Goal: Transaction & Acquisition: Register for event/course

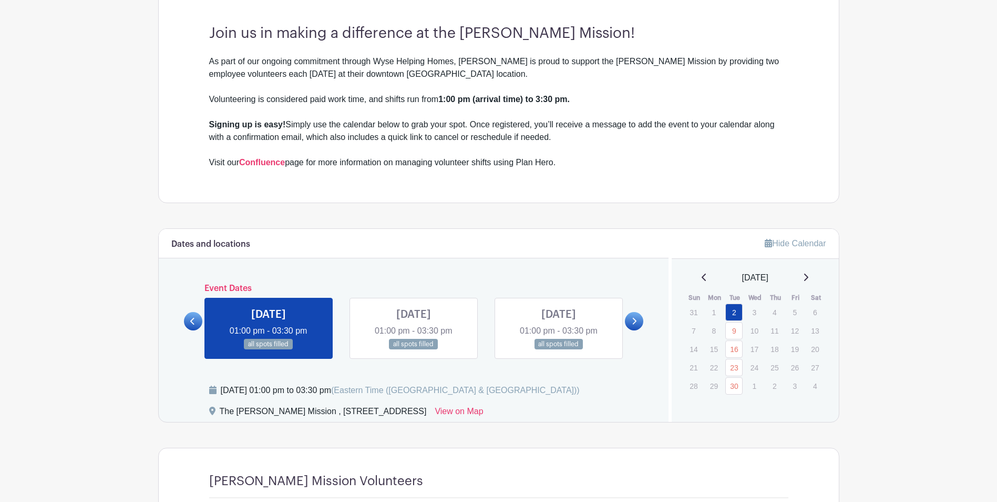
scroll to position [473, 0]
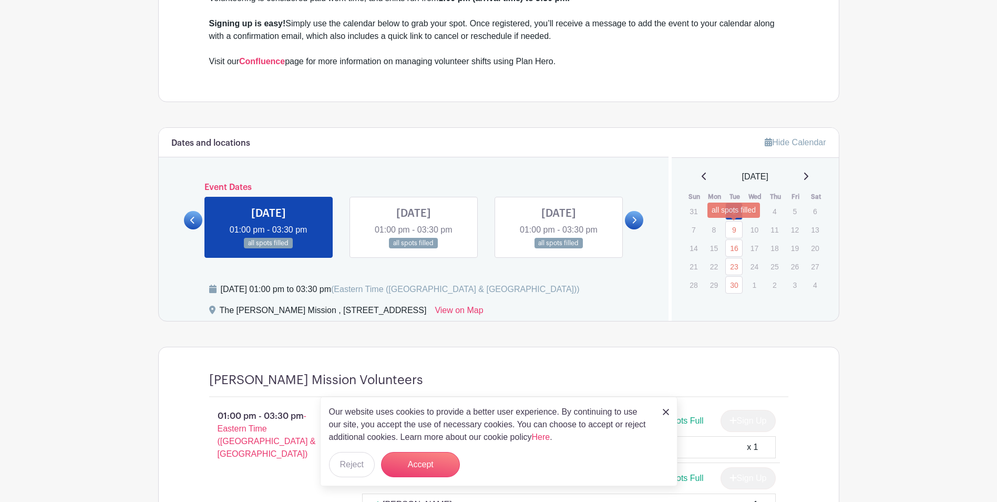
click at [738, 230] on link "9" at bounding box center [734, 229] width 17 height 17
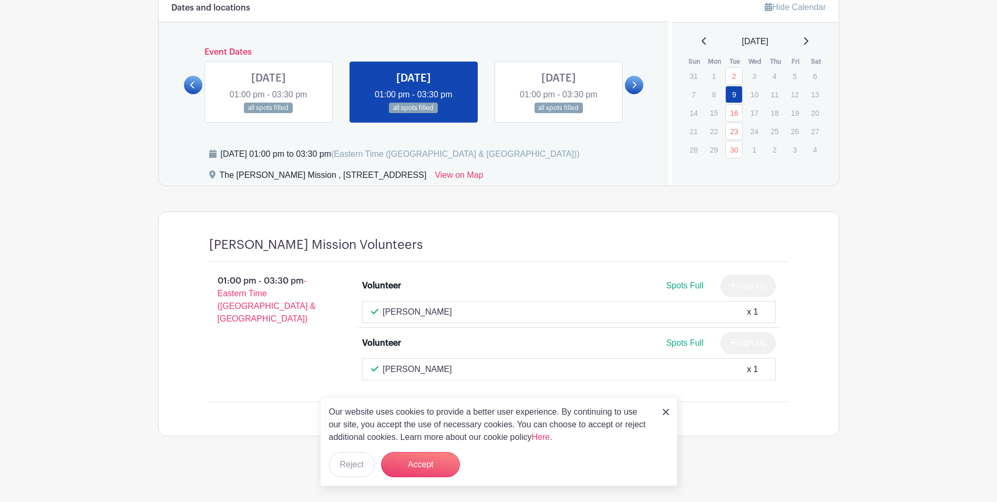
scroll to position [608, 0]
click at [702, 40] on icon at bounding box center [704, 41] width 5 height 8
click at [739, 165] on link "2" at bounding box center [734, 163] width 17 height 17
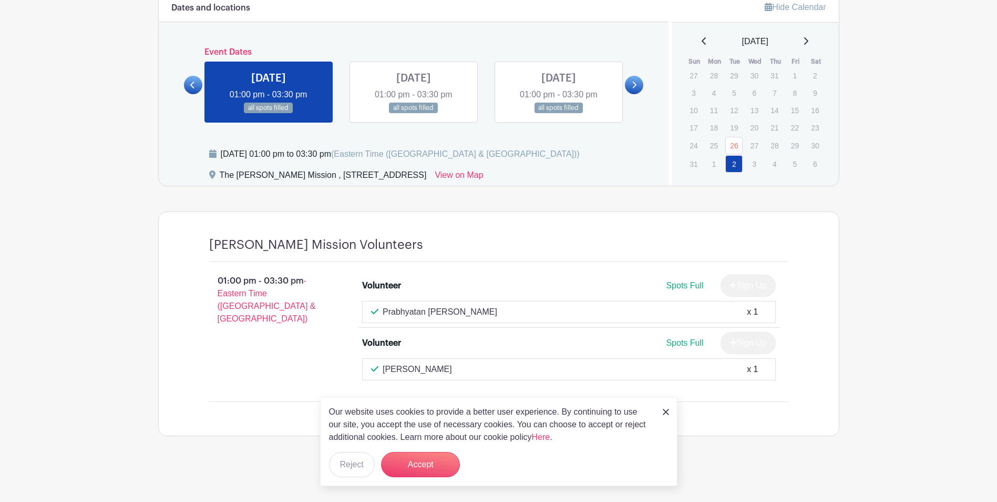
click at [809, 45] on icon at bounding box center [805, 41] width 5 height 8
click at [734, 72] on link "2" at bounding box center [734, 75] width 17 height 17
click at [702, 41] on icon at bounding box center [704, 40] width 4 height 7
click at [734, 144] on link "26" at bounding box center [734, 145] width 17 height 17
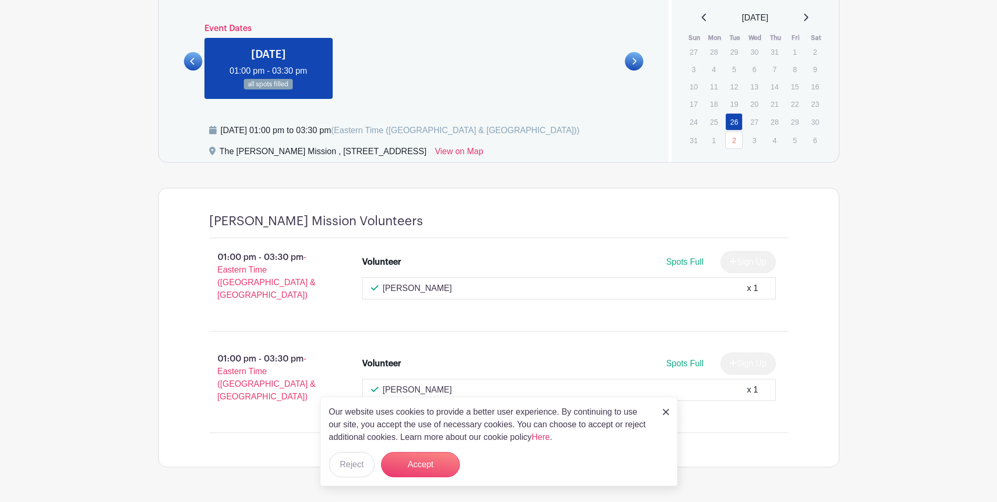
scroll to position [642, 0]
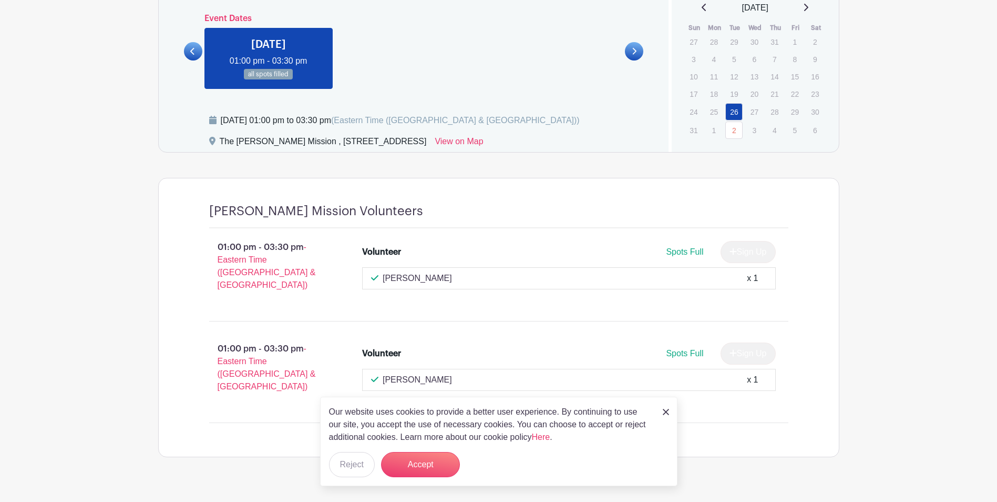
click at [664, 411] on img at bounding box center [666, 412] width 6 height 6
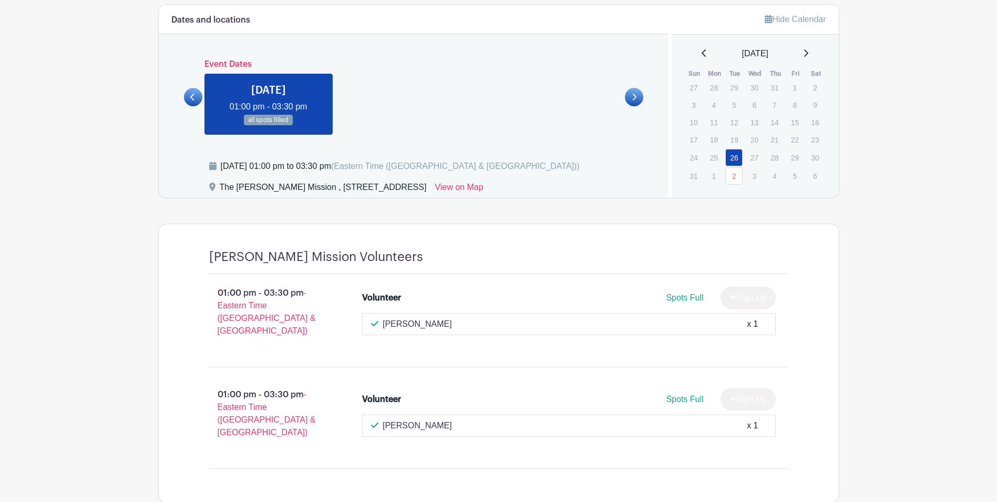
scroll to position [537, 0]
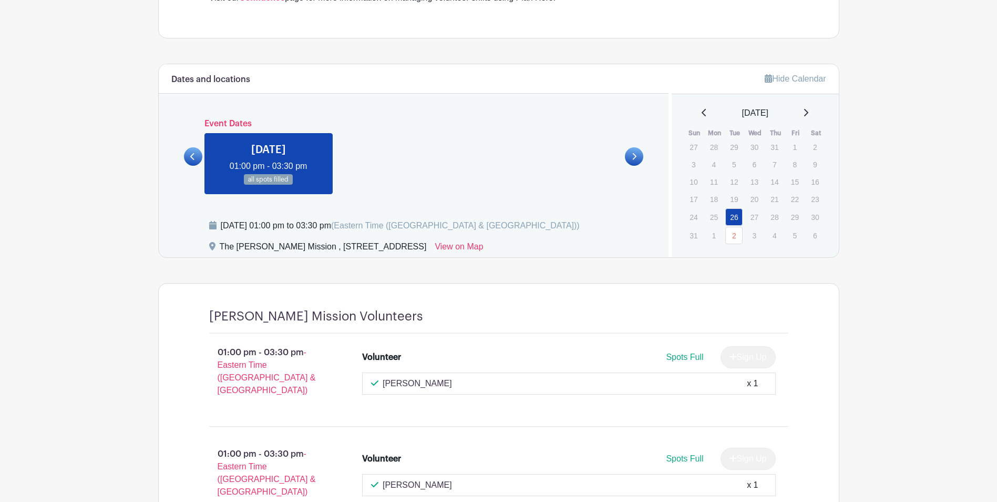
click at [807, 109] on icon at bounding box center [805, 112] width 5 height 8
click at [738, 161] on link "9" at bounding box center [734, 165] width 17 height 17
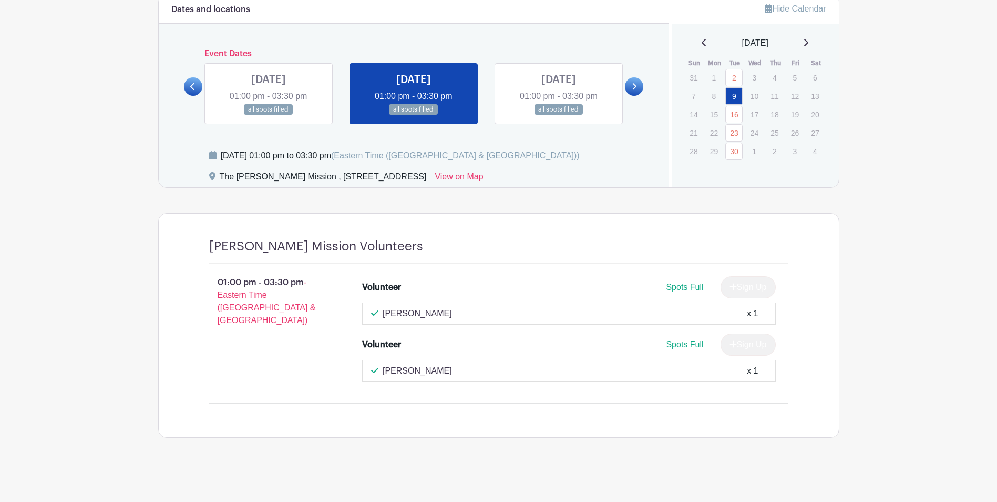
scroll to position [608, 0]
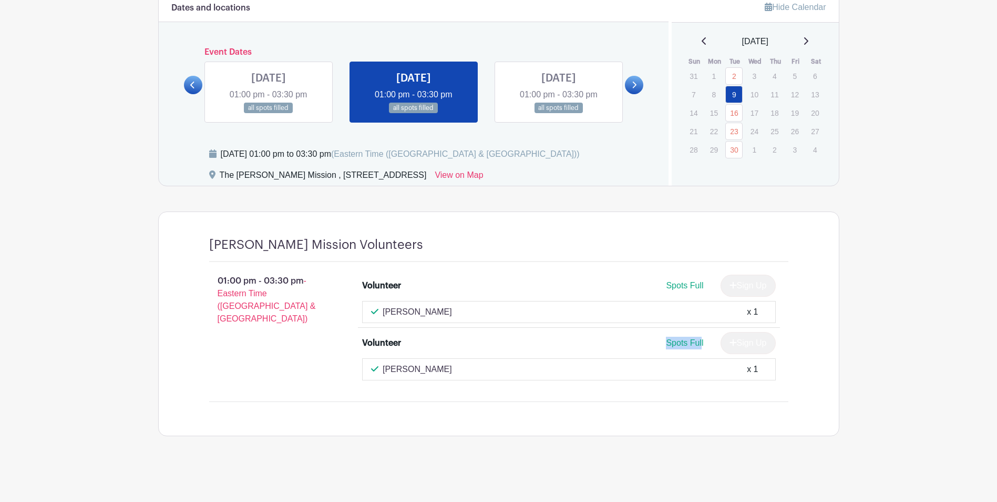
drag, startPoint x: 660, startPoint y: 342, endPoint x: 699, endPoint y: 345, distance: 39.0
click at [699, 345] on div "Spots Full Sign Up" at bounding box center [621, 343] width 310 height 22
click at [543, 346] on div "Spots Full Sign Up" at bounding box center [621, 343] width 310 height 22
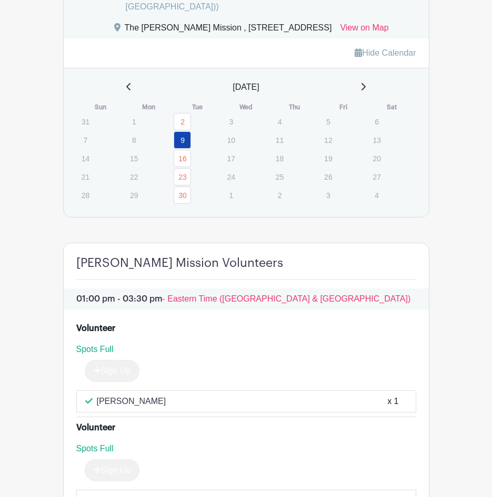
scroll to position [871, 0]
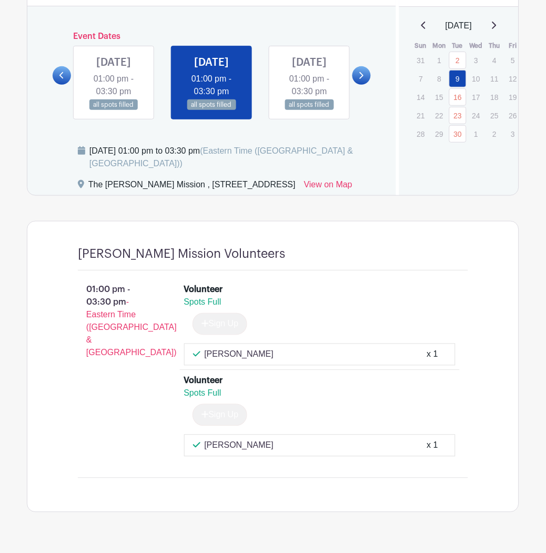
scroll to position [578, 0]
